Goal: Information Seeking & Learning: Learn about a topic

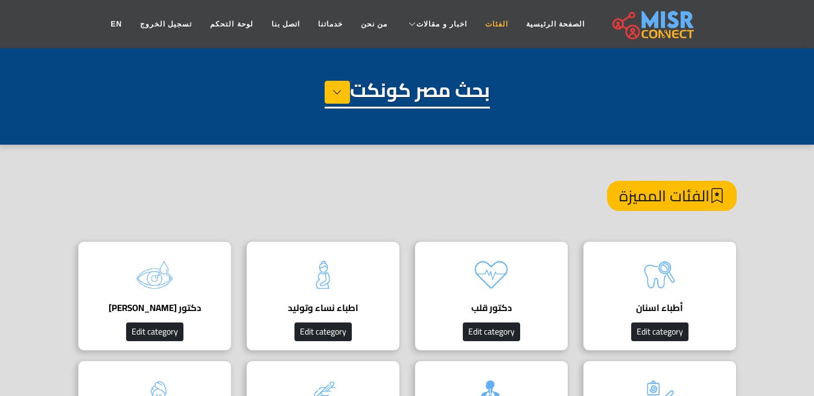
click at [476, 28] on link "الفئات" at bounding box center [496, 24] width 41 height 23
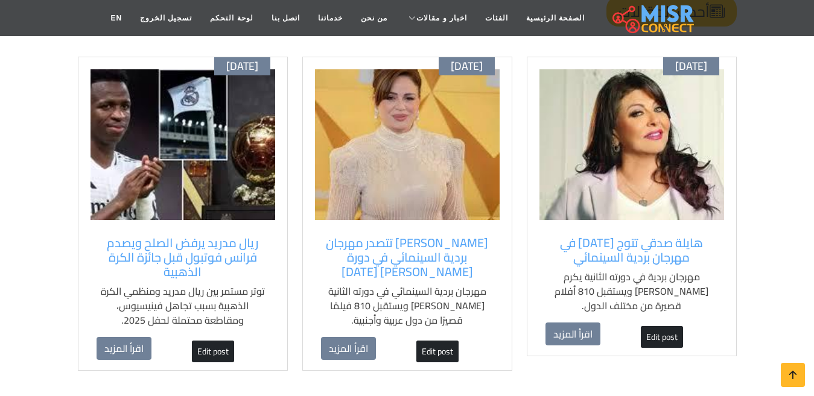
scroll to position [965, 0]
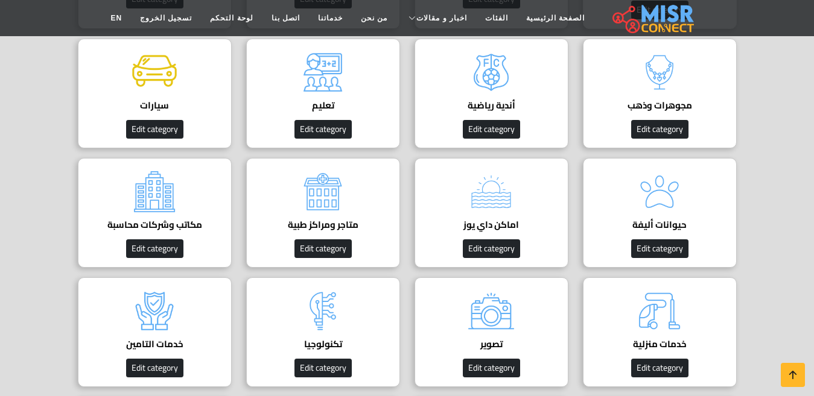
scroll to position [302, 0]
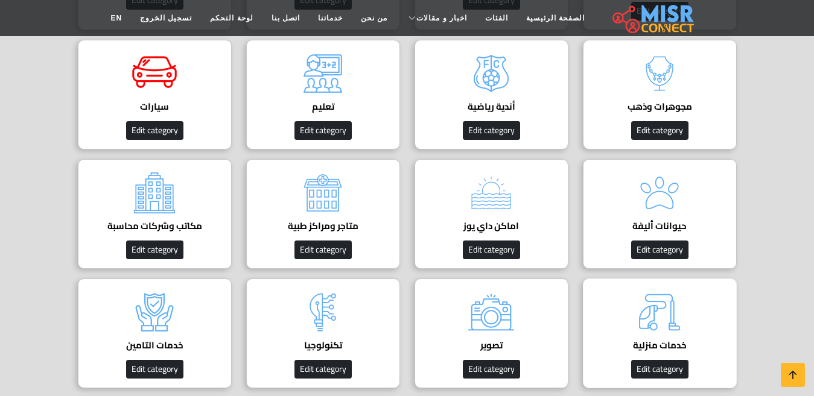
click at [656, 316] on img at bounding box center [659, 312] width 48 height 48
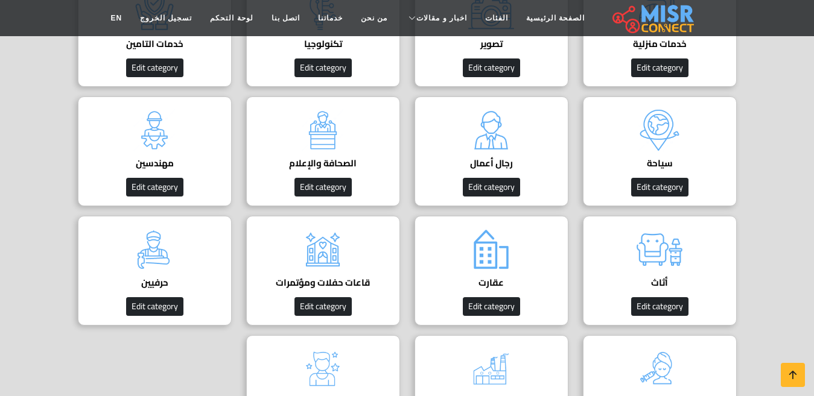
scroll to position [664, 0]
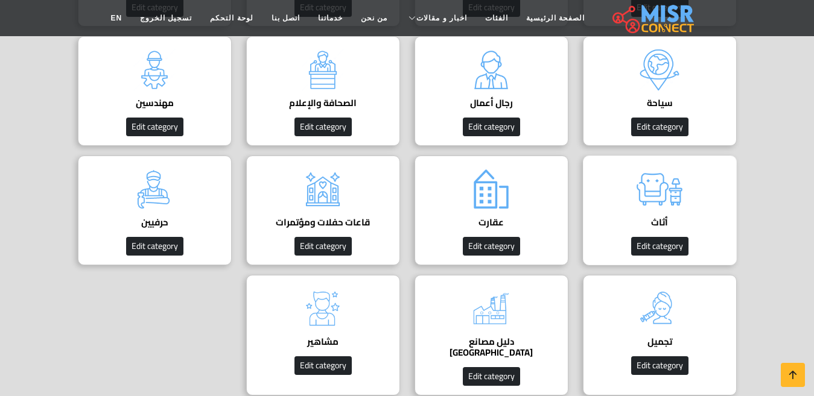
click at [667, 183] on img at bounding box center [659, 189] width 48 height 48
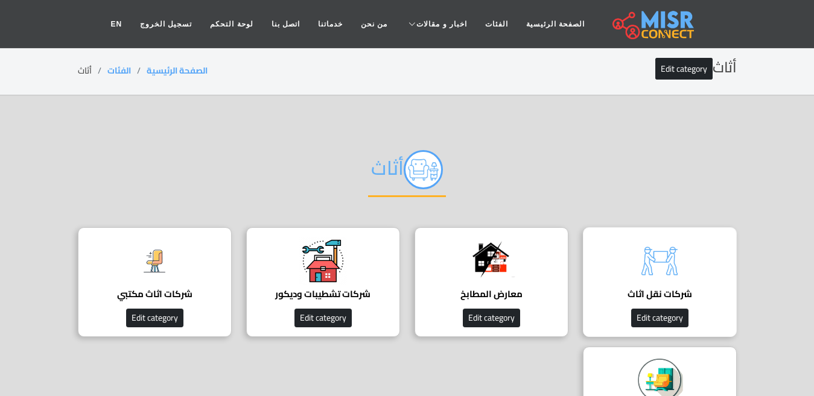
scroll to position [60, 0]
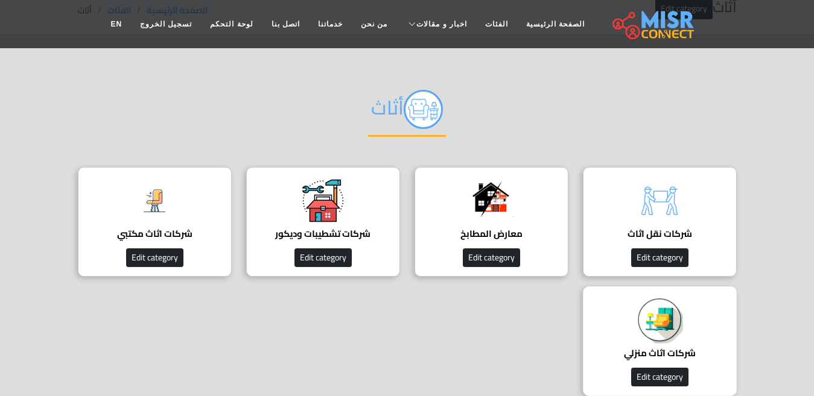
click at [688, 348] on h4 "شركات اثاث منزلي" at bounding box center [660, 353] width 116 height 11
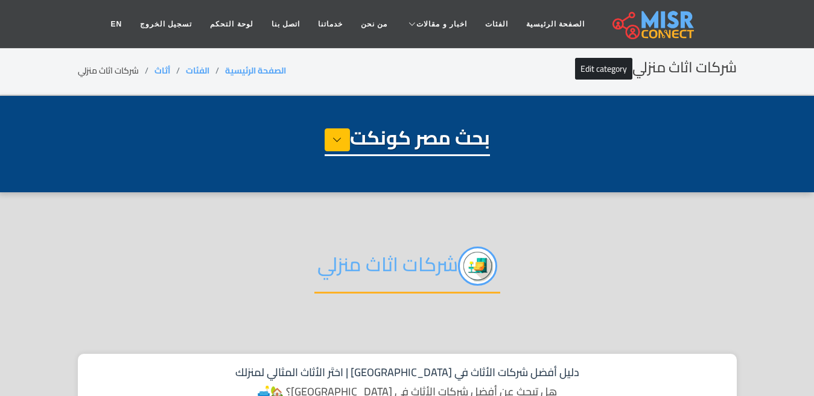
select select "******"
select select "**********"
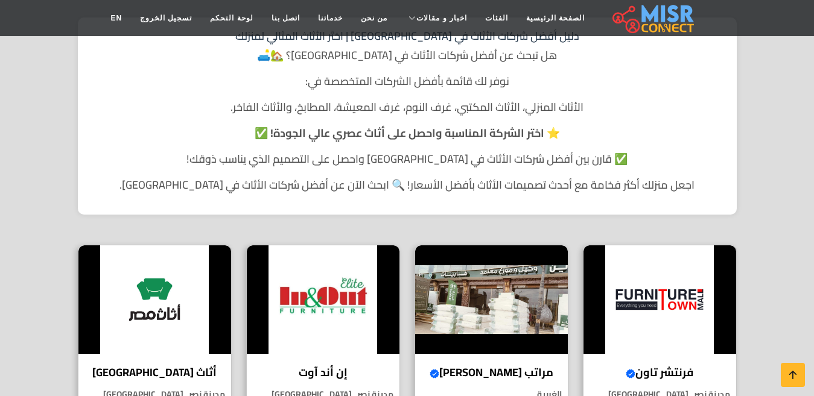
scroll to position [422, 0]
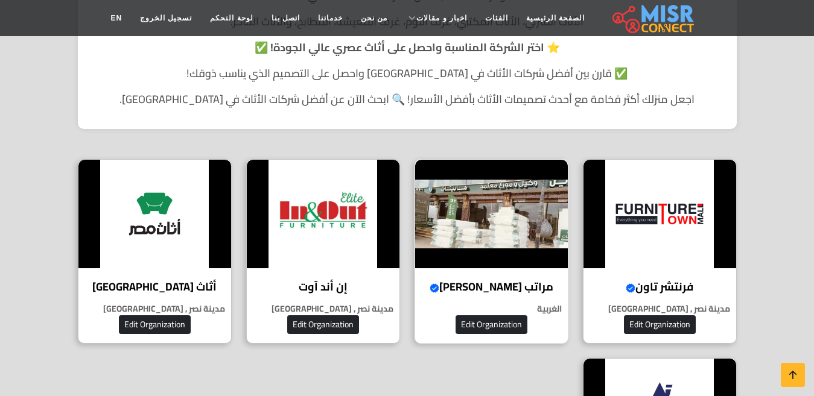
click at [487, 273] on div "مراتب سيف الدين Verified account عالم النوم المثالي لكل أفراد الأسرة الغربية Ed…" at bounding box center [492, 251] width 154 height 185
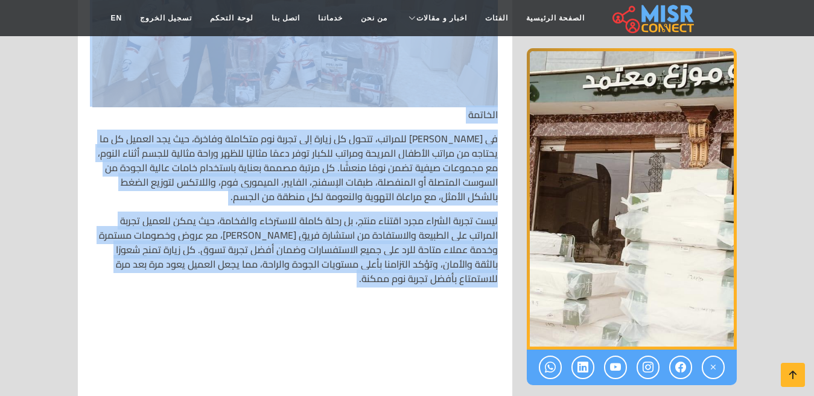
scroll to position [5973, 0]
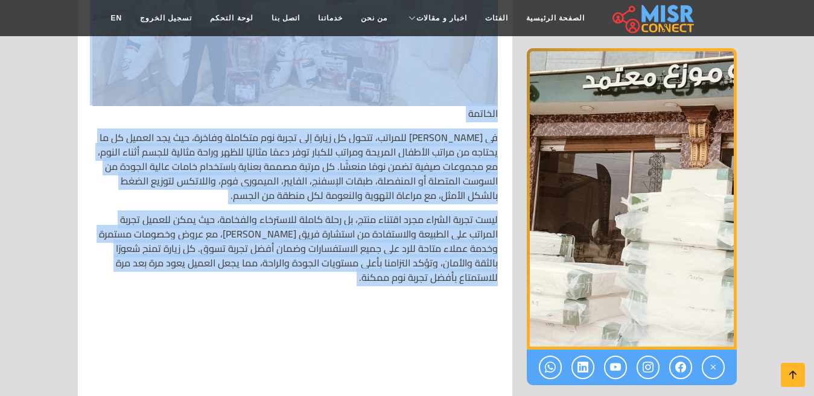
drag, startPoint x: 501, startPoint y: 145, endPoint x: 287, endPoint y: 247, distance: 237.0
copy div "🛏️ lor ipsum dolorsi – amet conse adipisc eli seddo eiusmo 🌟💤🛌 ✨ tempor incidid…"
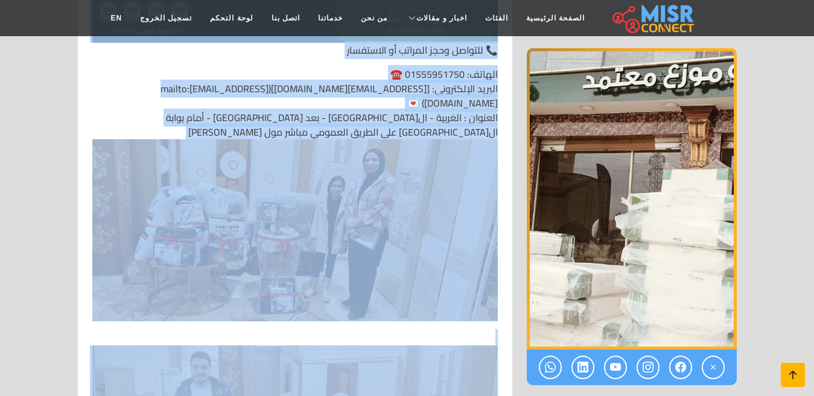
click at [801, 375] on icon at bounding box center [792, 375] width 17 height 17
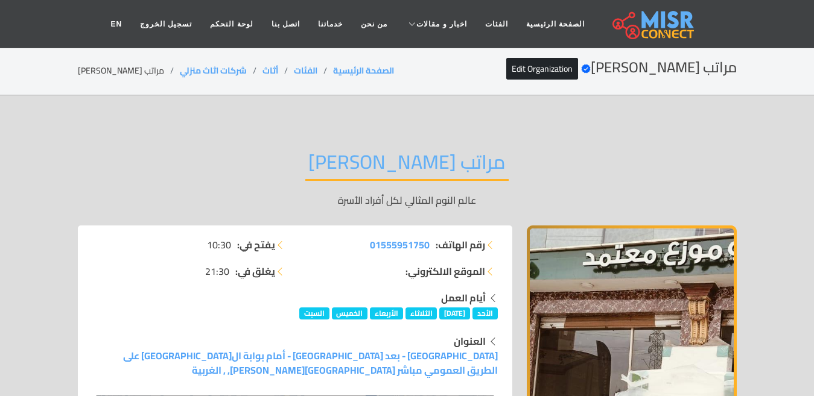
click at [106, 72] on li "مراتب سيف الدين" at bounding box center [129, 71] width 102 height 13
copy main "مراتب سيف الدين"
drag, startPoint x: 224, startPoint y: 69, endPoint x: 144, endPoint y: 1, distance: 104.9
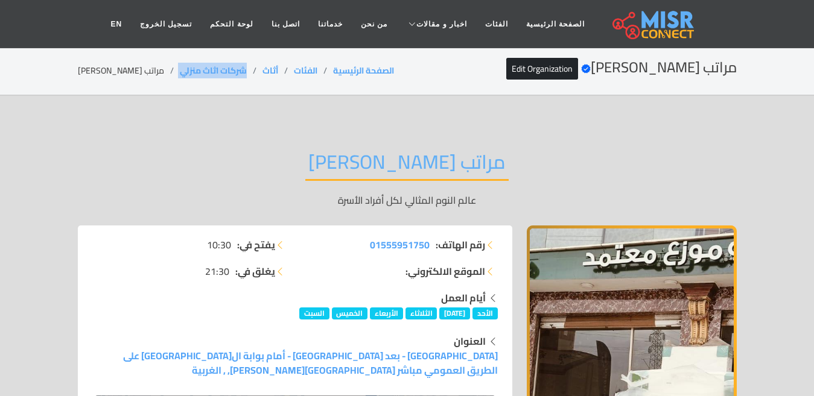
click at [147, 72] on ol "الصفحة الرئيسية الفئات أثاث شركات اثاث منزلي مراتب سيف الدين" at bounding box center [236, 71] width 316 height 13
copy ol "شركات اثاث منزلي"
click at [122, 65] on li "مراتب سيف الدين" at bounding box center [129, 71] width 102 height 13
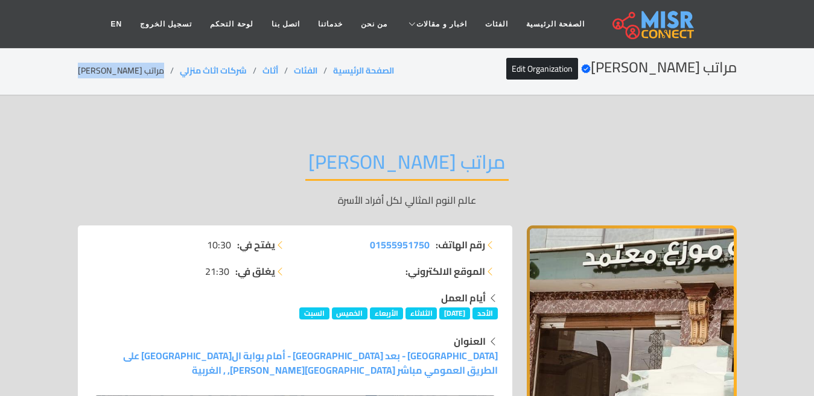
copy main "مراتب سيف الدين"
copy ol "شركات اثاث منزلي"
drag, startPoint x: 229, startPoint y: 72, endPoint x: 150, endPoint y: 72, distance: 79.6
click at [150, 72] on ol "الصفحة الرئيسية الفئات أثاث شركات اثاث منزلي مراتب سيف الدين" at bounding box center [236, 71] width 316 height 13
